Goal: Find specific page/section: Find specific page/section

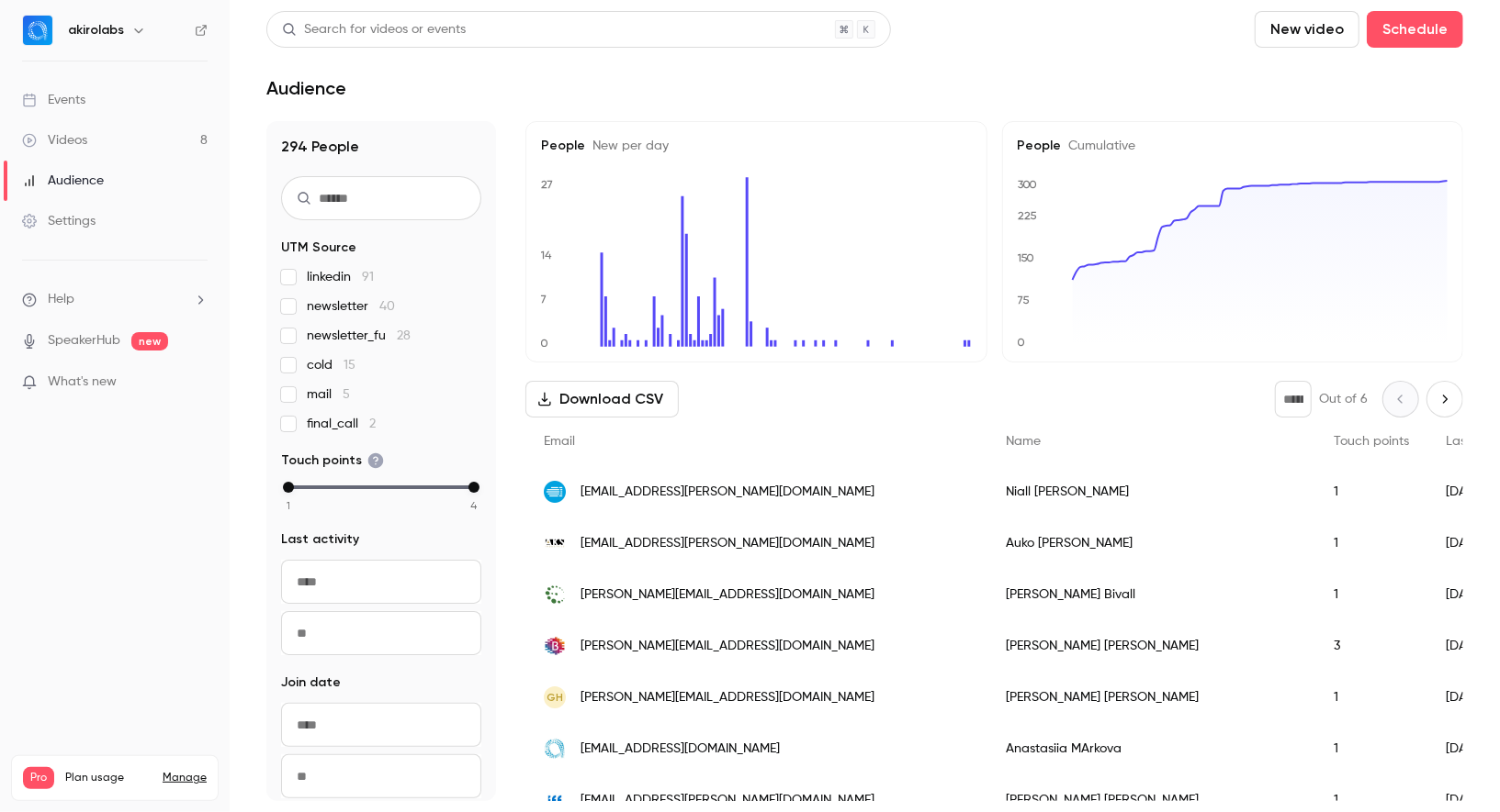
click at [659, 526] on div "[EMAIL_ADDRESS][PERSON_NAME][DOMAIN_NAME]" at bounding box center [756, 544] width 462 height 51
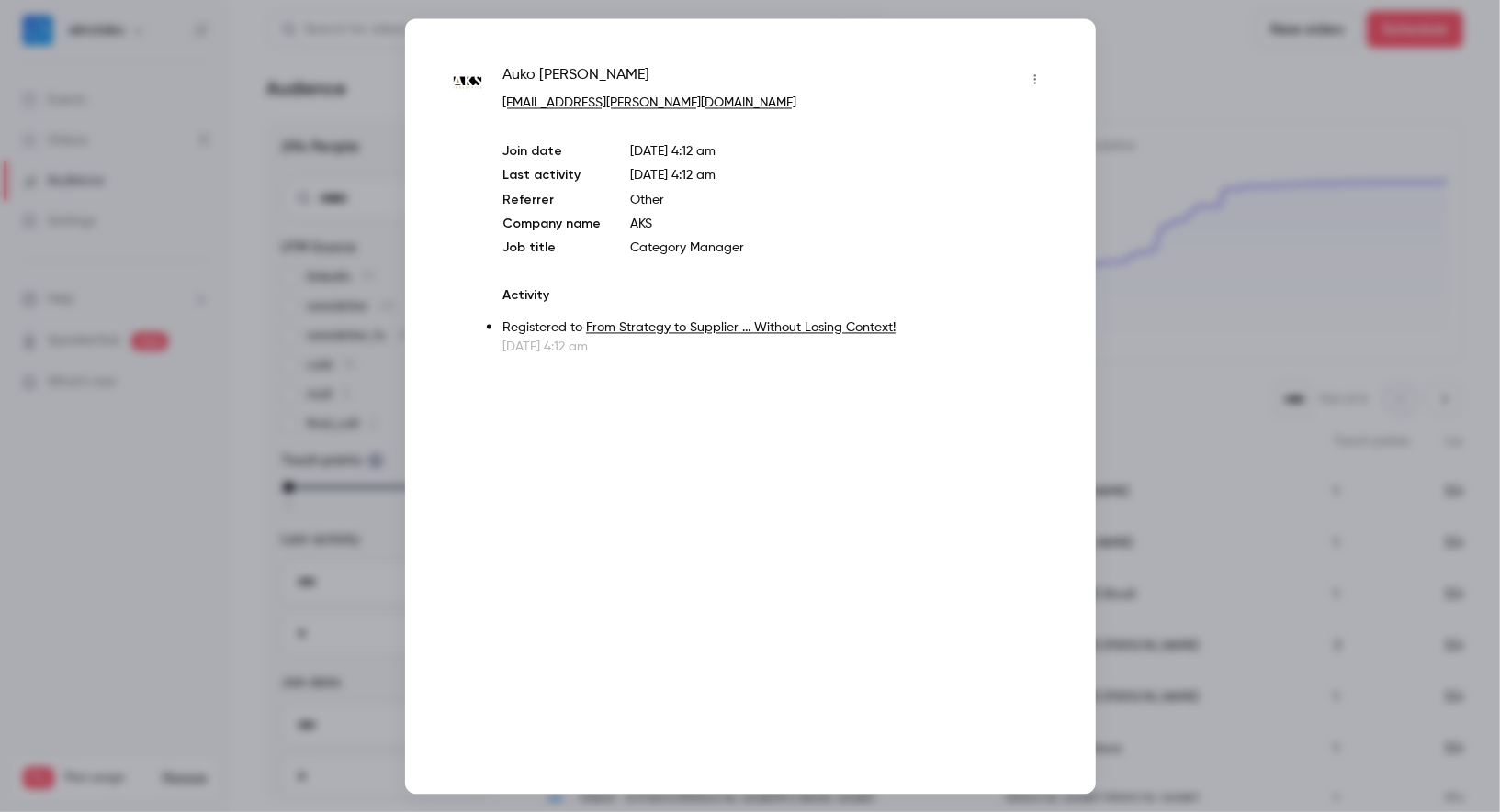
click at [368, 147] on div at bounding box center [750, 406] width 1500 height 812
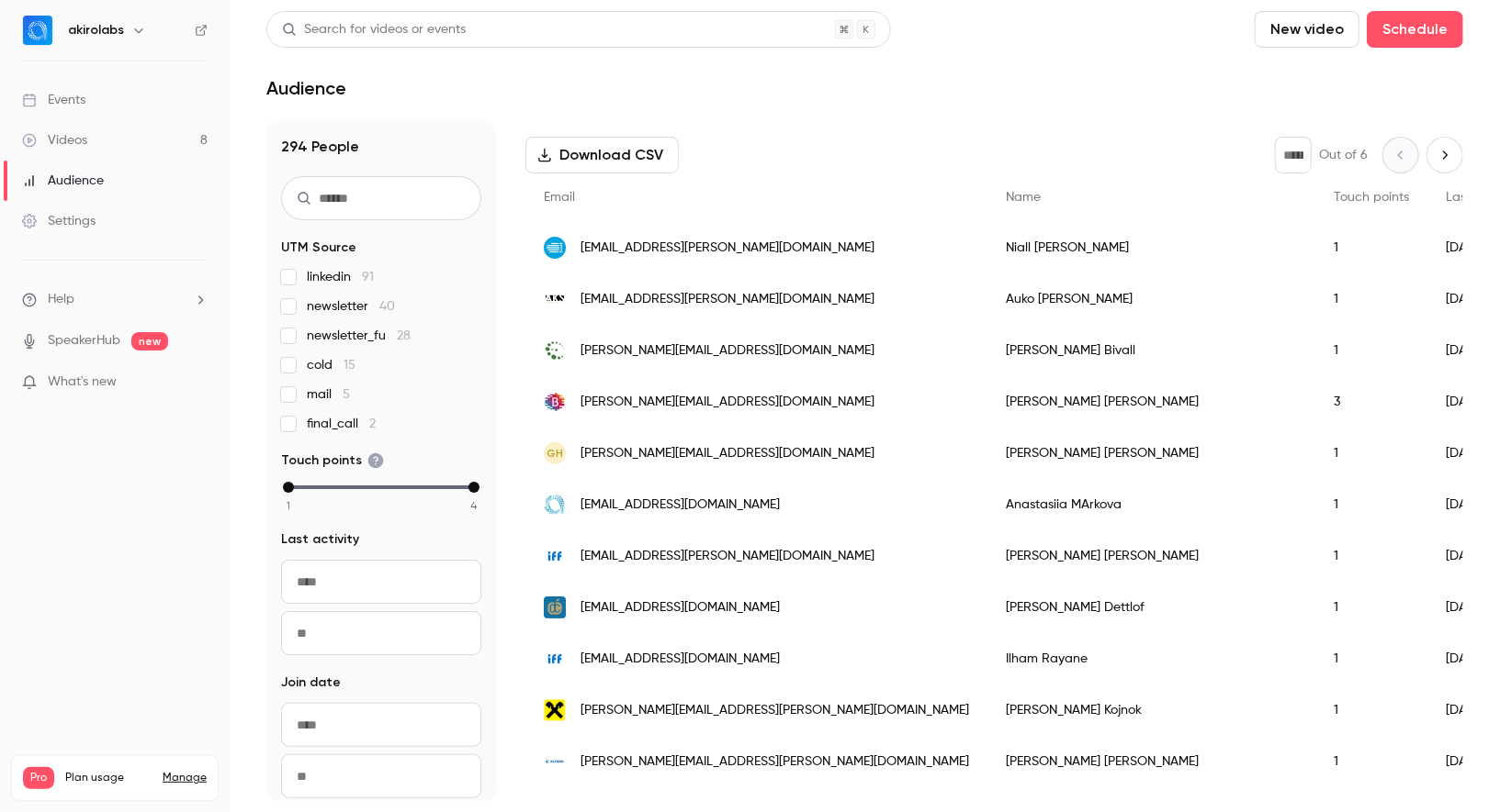
scroll to position [48, 0]
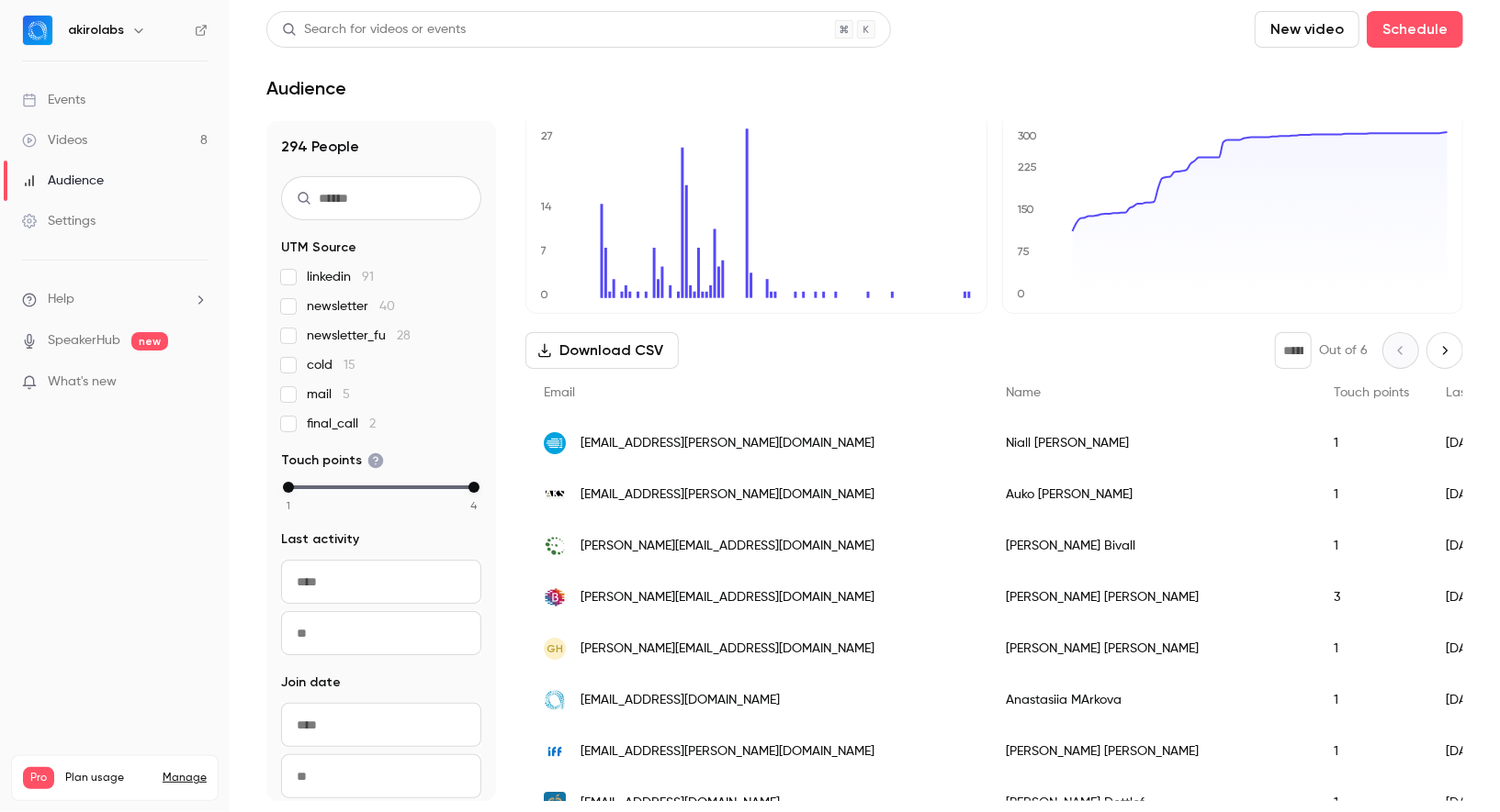
click at [1334, 396] on span "Touch points" at bounding box center [1371, 392] width 76 height 13
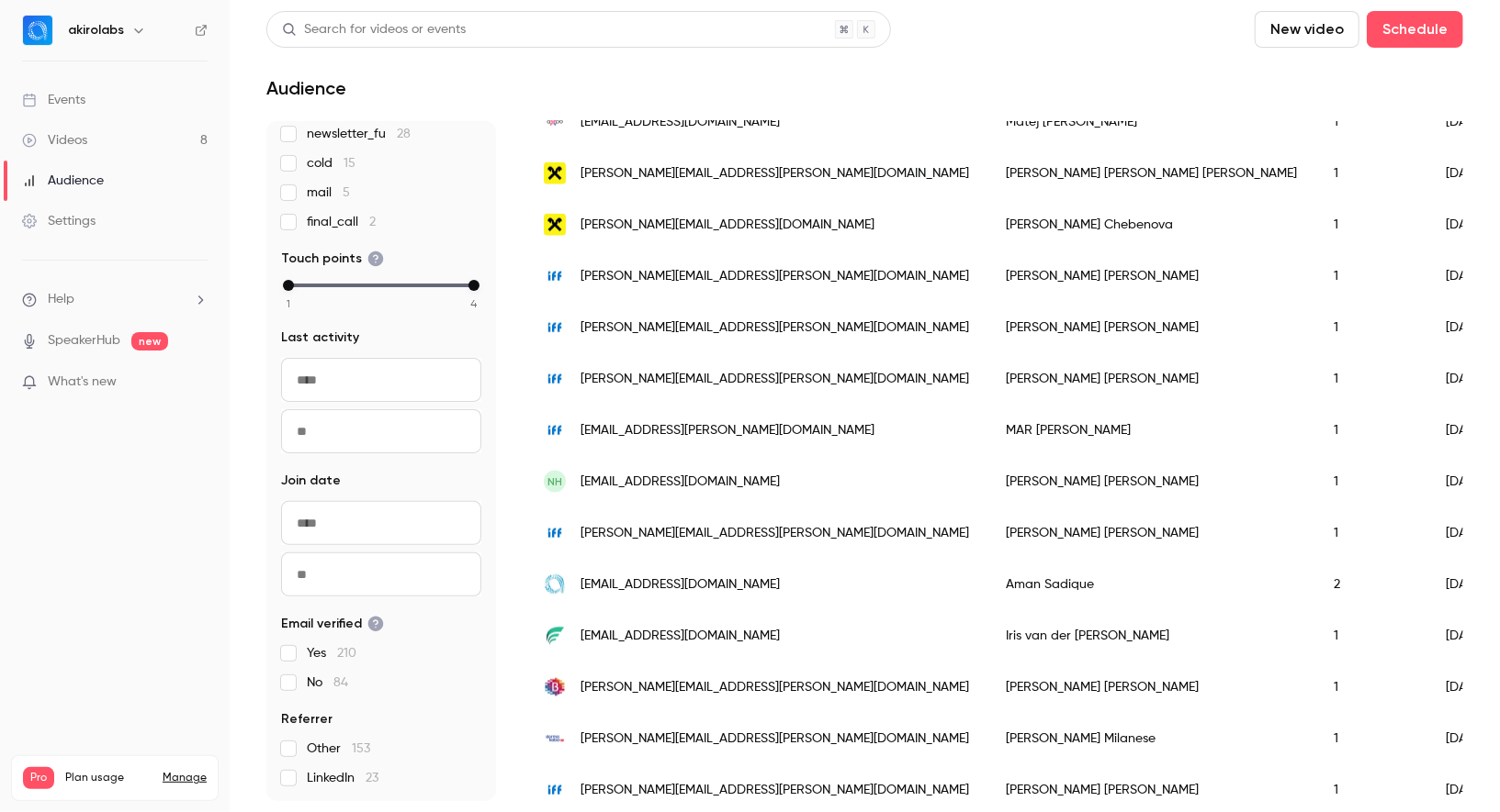
scroll to position [2233, 0]
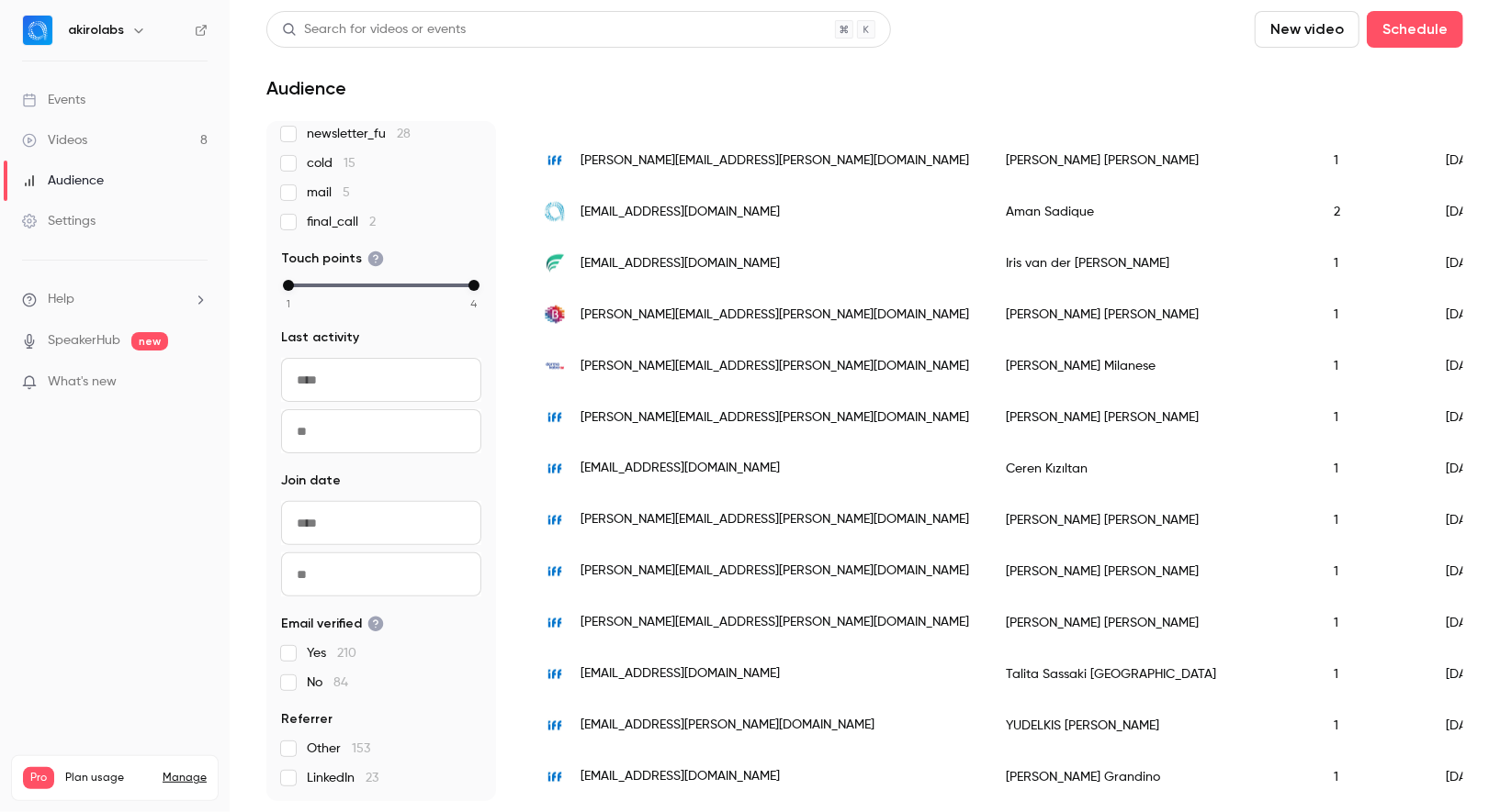
click at [48, 129] on link "Videos 8" at bounding box center [114, 140] width 229 height 40
